Goal: Transaction & Acquisition: Download file/media

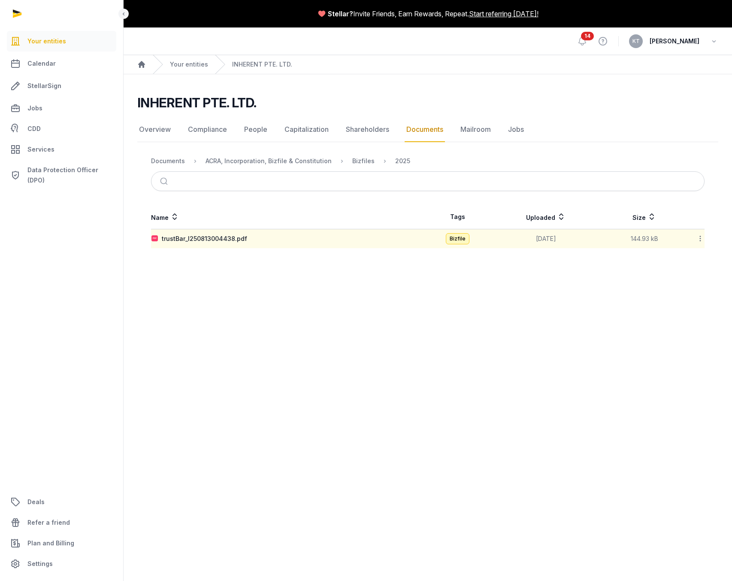
click at [399, 283] on main "Stellar? Invite Friends, Earn Rewards, Repeat. Start referring today! Open side…" at bounding box center [366, 290] width 732 height 581
click at [692, 238] on div at bounding box center [694, 239] width 19 height 12
click at [686, 260] on div "Download" at bounding box center [670, 260] width 69 height 15
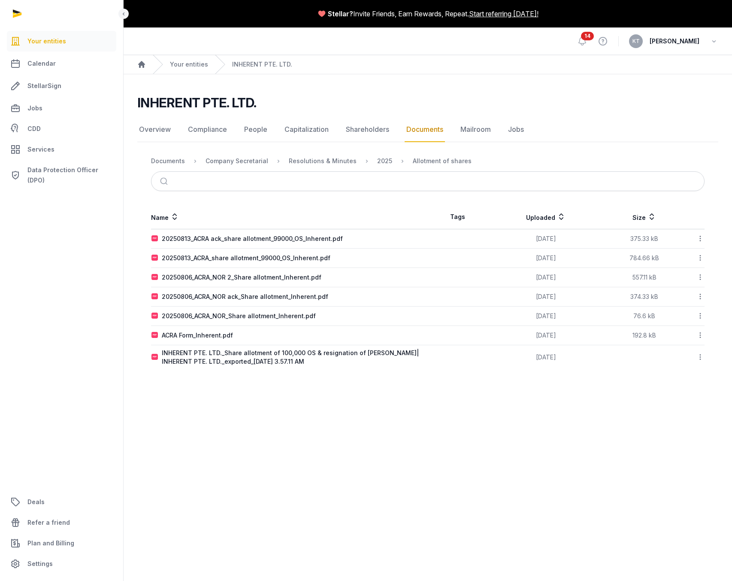
click at [140, 230] on div "Name Tags Uploaded Size 20250813_ACRA ack_share allotment_99000_OS_Inherent.pdf…" at bounding box center [427, 287] width 581 height 164
click at [703, 239] on icon at bounding box center [701, 238] width 8 height 9
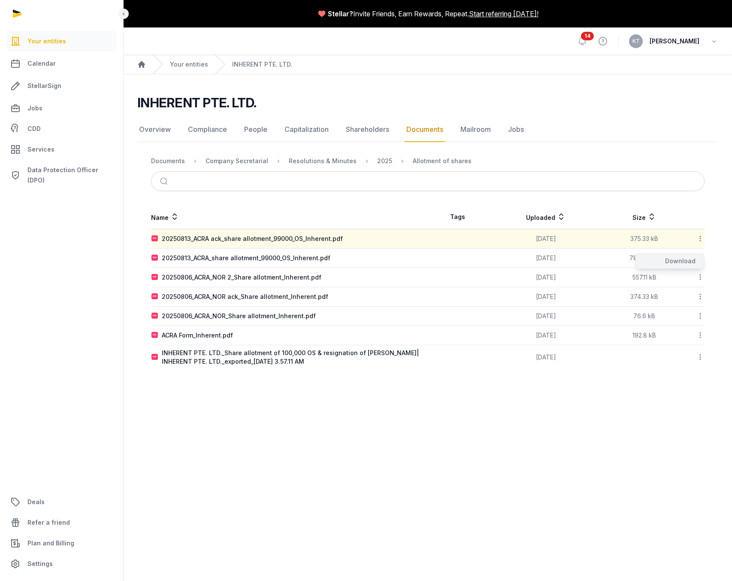
click at [691, 261] on div "Download" at bounding box center [670, 260] width 69 height 15
click at [701, 258] on icon at bounding box center [701, 257] width 8 height 9
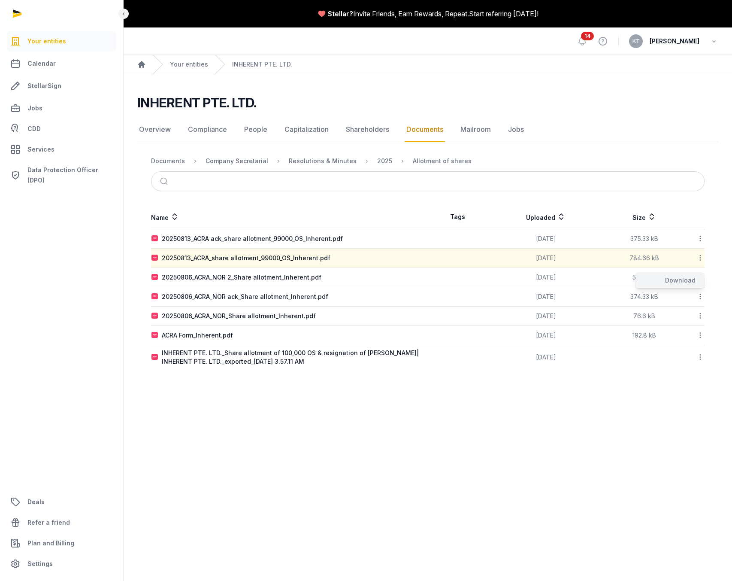
click at [689, 282] on div "Download" at bounding box center [670, 280] width 69 height 15
click at [702, 277] on icon at bounding box center [701, 277] width 8 height 9
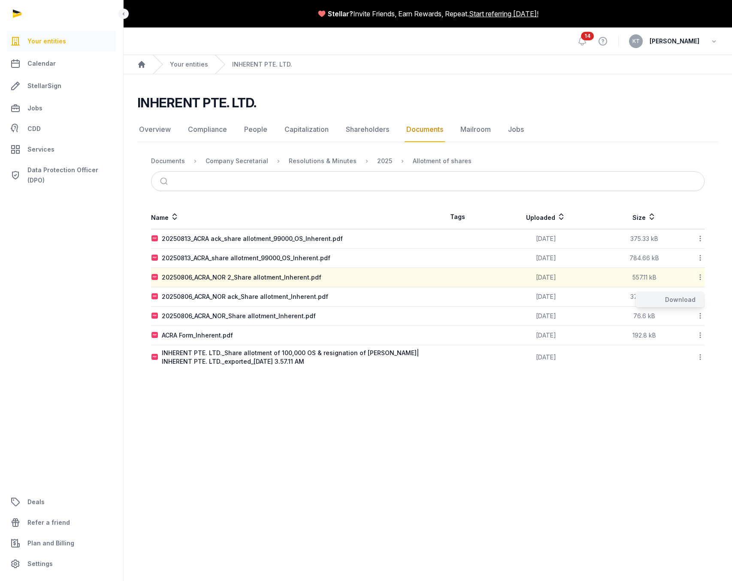
click at [688, 299] on div "Download" at bounding box center [670, 299] width 69 height 15
click at [700, 295] on icon at bounding box center [701, 296] width 8 height 9
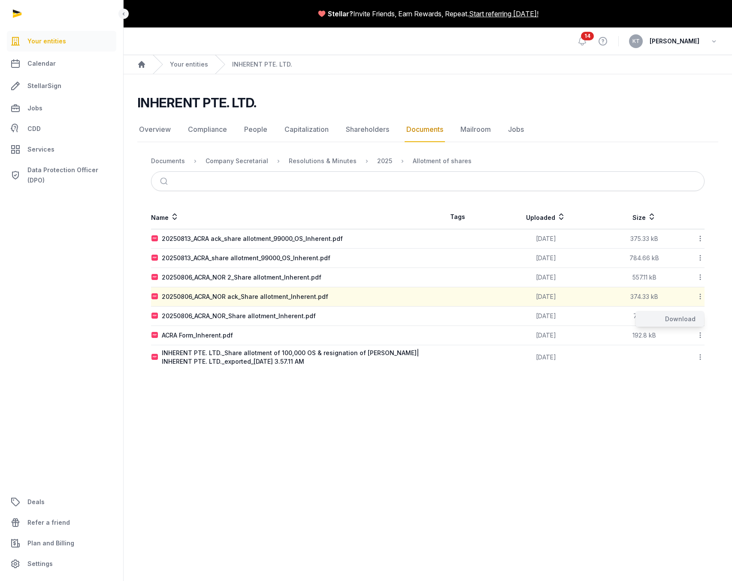
click at [691, 317] on div "Download" at bounding box center [670, 318] width 69 height 15
click at [701, 317] on icon at bounding box center [701, 315] width 8 height 9
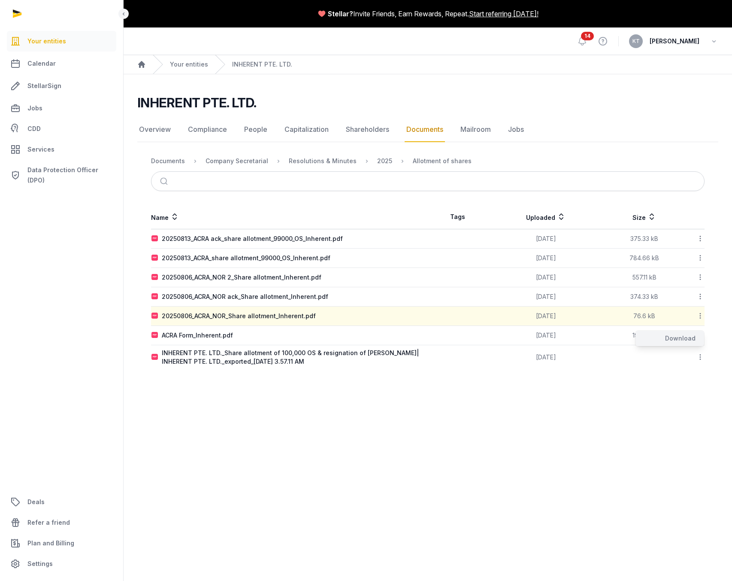
click at [689, 336] on div "Download" at bounding box center [670, 337] width 69 height 15
click at [702, 336] on icon at bounding box center [701, 334] width 8 height 9
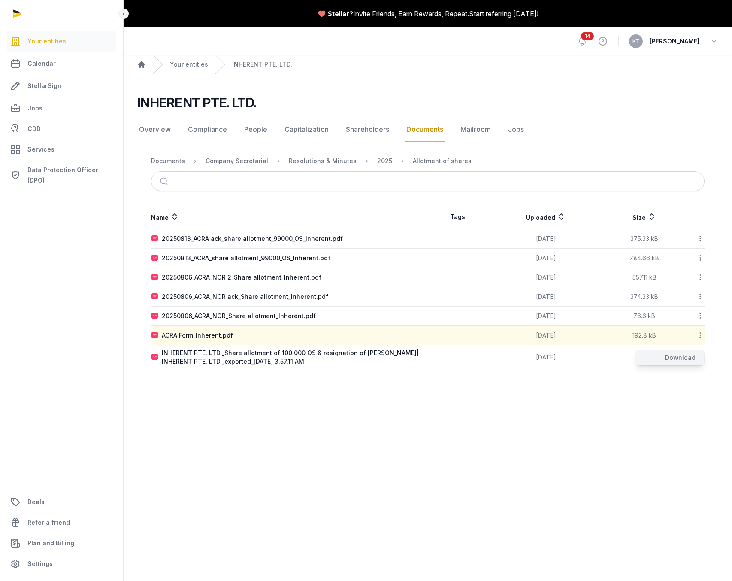
click at [687, 358] on div "Download" at bounding box center [670, 357] width 69 height 15
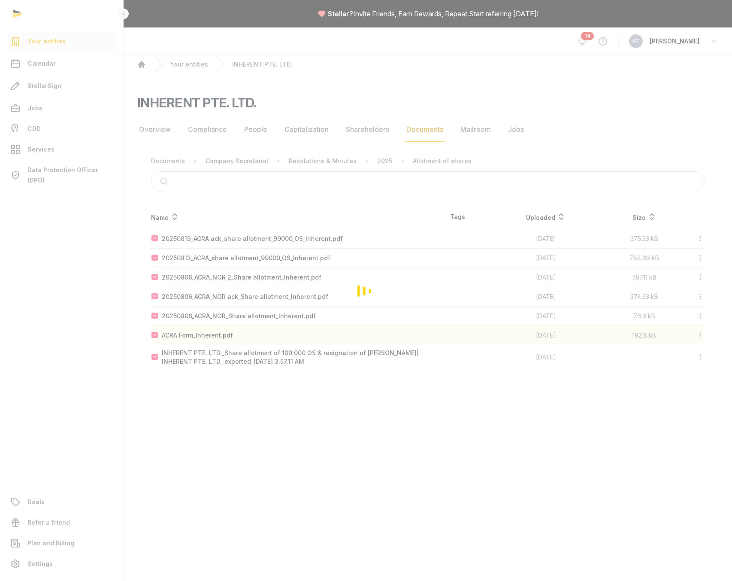
click at [687, 358] on div "Loading" at bounding box center [366, 290] width 732 height 581
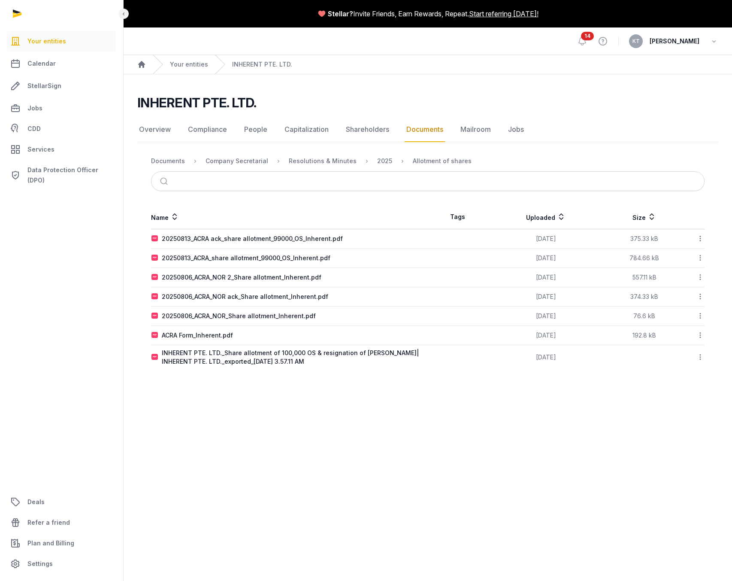
click at [373, 332] on div "ACRA Form_Inherent.pdf" at bounding box center [289, 335] width 276 height 9
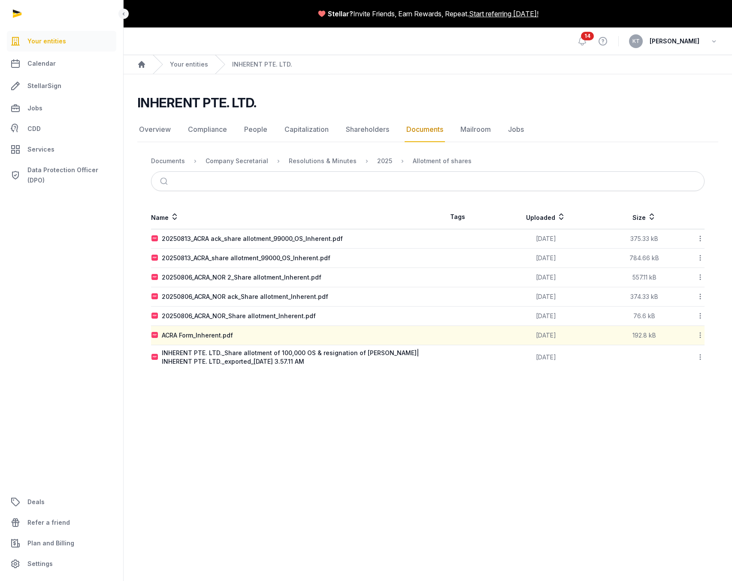
click at [654, 359] on td at bounding box center [645, 357] width 80 height 24
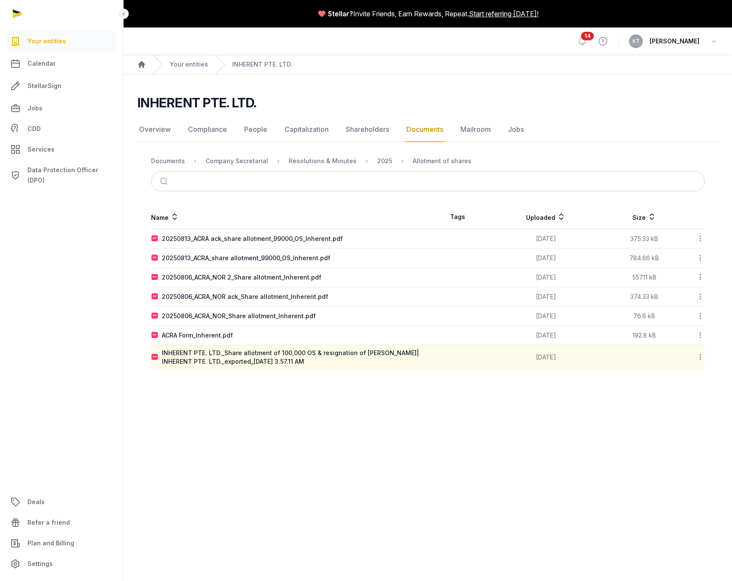
click at [703, 336] on icon at bounding box center [701, 334] width 8 height 9
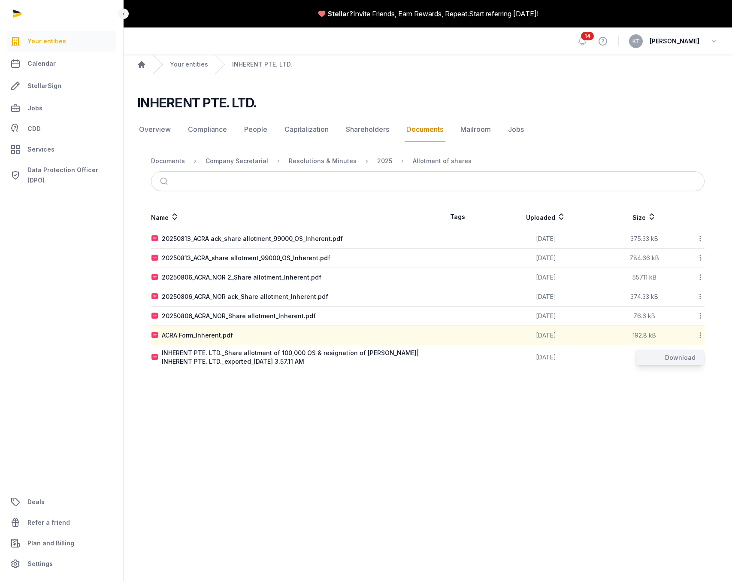
click at [688, 358] on div "Download" at bounding box center [670, 357] width 69 height 15
click at [700, 361] on icon at bounding box center [701, 356] width 8 height 9
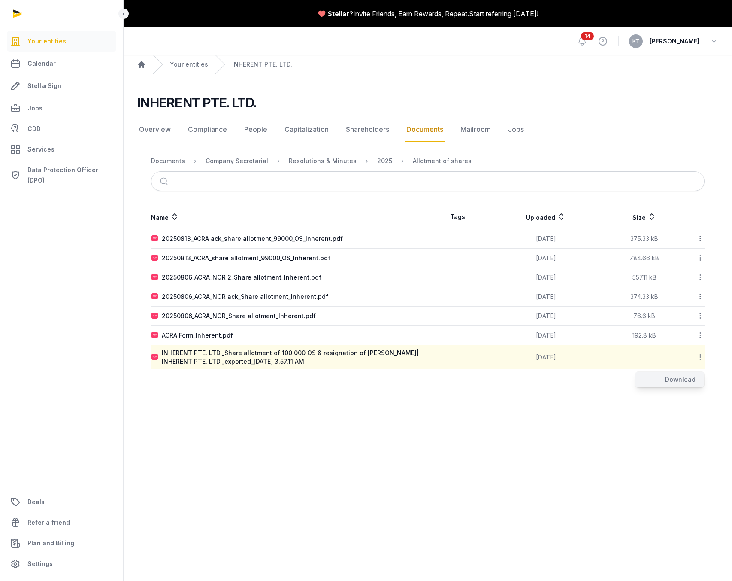
click at [688, 380] on div "Download" at bounding box center [670, 379] width 69 height 15
